Goal: Find specific page/section: Find specific page/section

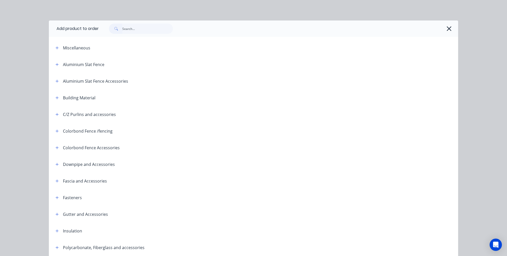
scroll to position [278, 0]
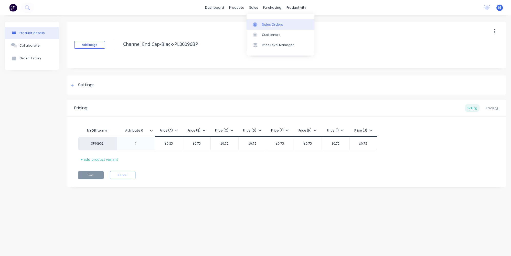
click at [259, 27] on link "Sales Orders" at bounding box center [280, 24] width 68 height 10
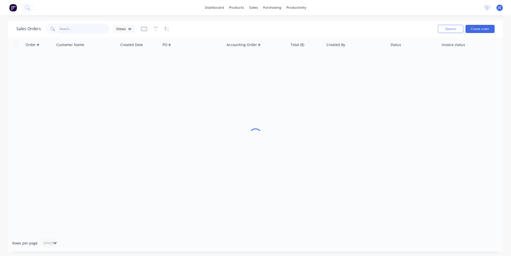
click at [79, 27] on input "text" at bounding box center [84, 29] width 50 height 10
paste input "48064"
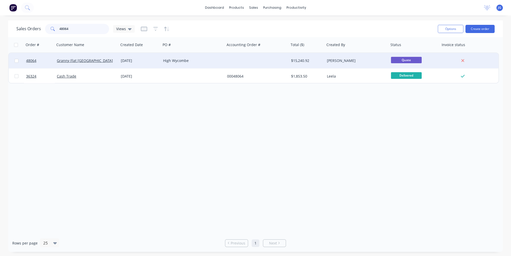
type input "48064"
click at [180, 63] on div "High Wycombe" at bounding box center [191, 60] width 57 height 5
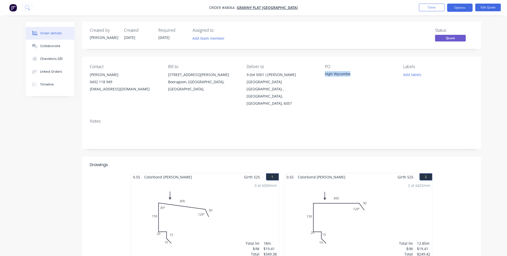
drag, startPoint x: 365, startPoint y: 75, endPoint x: 322, endPoint y: 75, distance: 42.7
click at [322, 75] on div "Contact Kiran Shanker 0432 118 949 kiran@grannyflatswa.com Bill to 92 McCoy st …" at bounding box center [281, 86] width 399 height 58
copy div "High Wycombe"
drag, startPoint x: 249, startPoint y: 9, endPoint x: 240, endPoint y: 8, distance: 9.0
click at [237, 8] on span "Order #48064 -" at bounding box center [223, 7] width 28 height 5
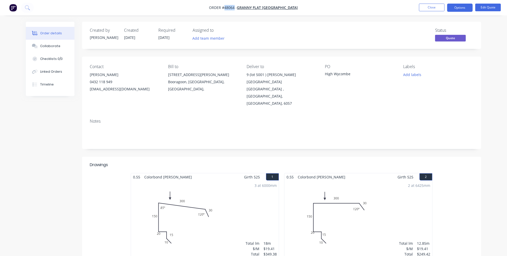
copy span "48064"
drag, startPoint x: 271, startPoint y: 82, endPoint x: 247, endPoint y: 75, distance: 25.0
click at [247, 75] on div "9 (lot 5001 ) Kenneth Road High Wycombe , Western Australia, Australia, 6057" at bounding box center [282, 89] width 70 height 36
copy div "9 (lot 5001 ) Kenneth Road High Wycombe"
drag, startPoint x: 273, startPoint y: 91, endPoint x: 263, endPoint y: 90, distance: 10.4
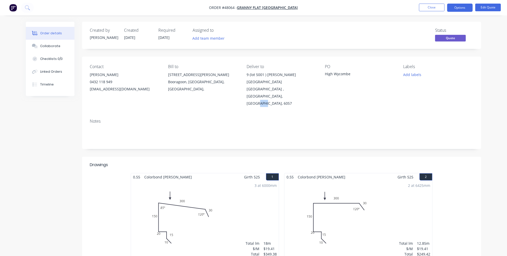
click at [263, 90] on div "High Wycombe , Western Australia, Australia, 6057" at bounding box center [282, 95] width 70 height 21
copy div "6057"
